Goal: Navigation & Orientation: Find specific page/section

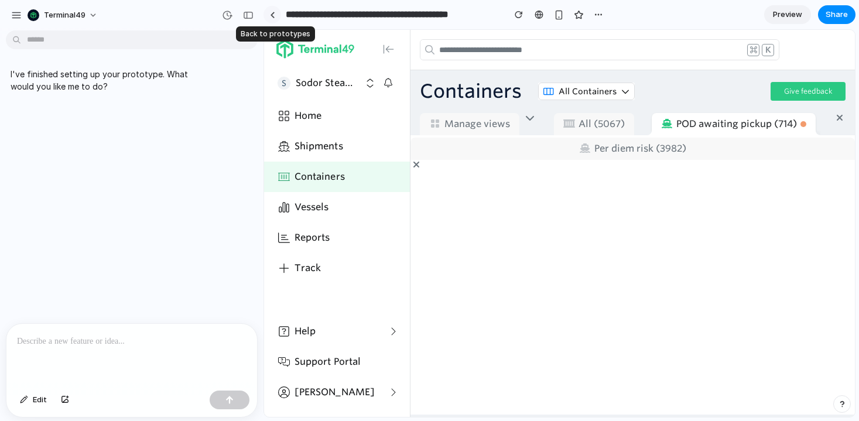
click at [274, 13] on div at bounding box center [272, 15] width 5 height 6
